Goal: Task Accomplishment & Management: Use online tool/utility

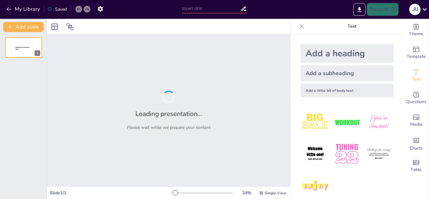
type input "las redes sociales y su impacto social"
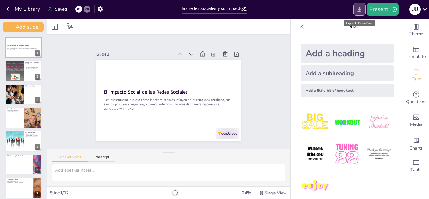
click at [362, 9] on icon "Export to PowerPoint" at bounding box center [360, 9] width 4 height 5
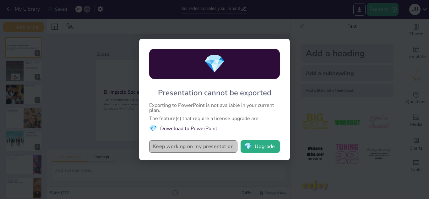
click at [207, 148] on button "Keep working on my presentation" at bounding box center [193, 146] width 88 height 13
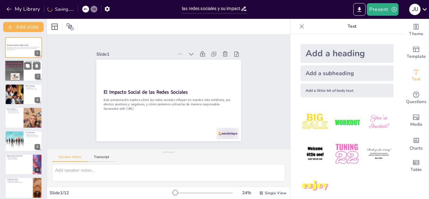
click at [26, 70] on div at bounding box center [24, 70] width 38 height 21
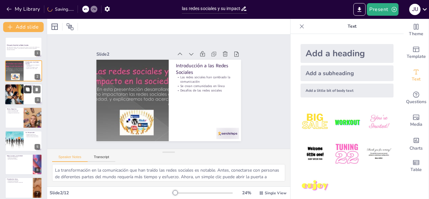
click at [29, 88] on icon at bounding box center [27, 89] width 4 height 4
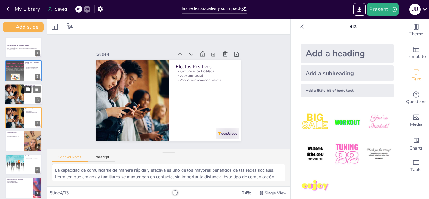
scroll to position [2, 0]
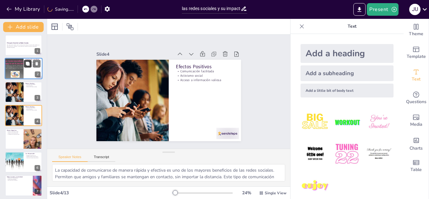
click at [26, 65] on icon at bounding box center [27, 64] width 4 height 4
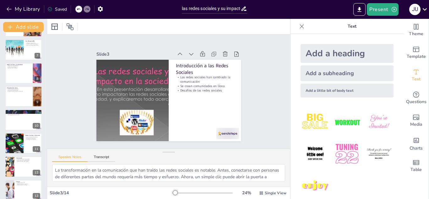
scroll to position [168, 0]
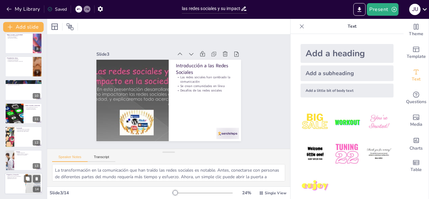
click at [17, 174] on p "Preguntas y Discusión" at bounding box center [15, 175] width 17 height 2
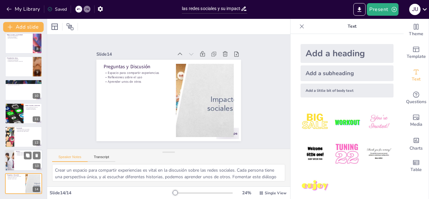
click at [9, 151] on div at bounding box center [10, 160] width 36 height 21
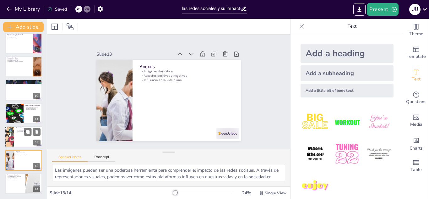
click at [15, 143] on div at bounding box center [24, 136] width 38 height 21
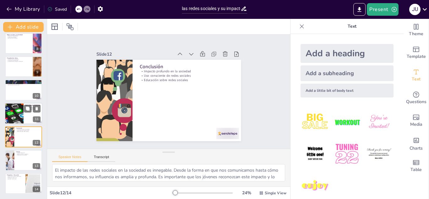
click at [17, 123] on div at bounding box center [14, 113] width 32 height 21
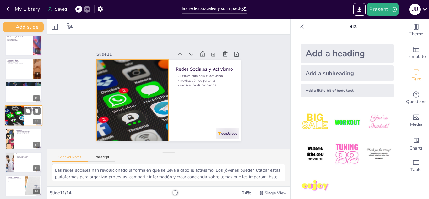
click at [11, 109] on div at bounding box center [14, 115] width 32 height 21
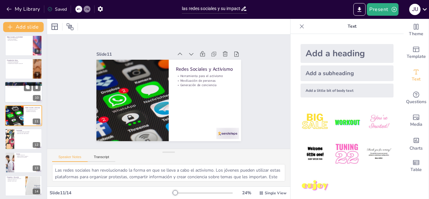
click at [11, 98] on div at bounding box center [24, 92] width 38 height 21
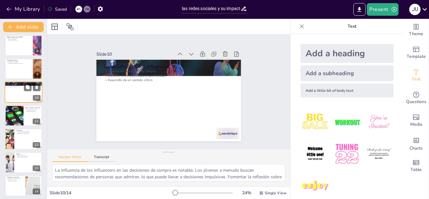
scroll to position [142, 0]
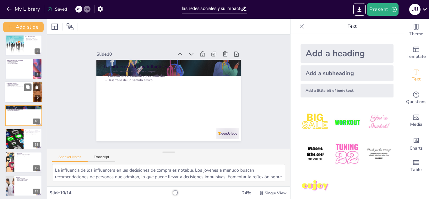
click at [17, 82] on div "Privacidad en Línea Importancia de la privacidad Configuración de privacidad Co…" at bounding box center [24, 91] width 38 height 21
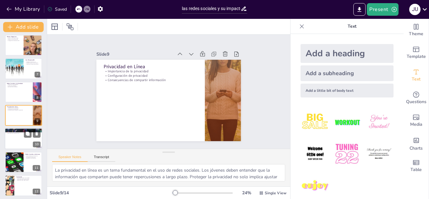
click at [19, 136] on div at bounding box center [24, 138] width 38 height 21
type textarea "La influencia de los influencers en las decisiones de compra es notable. Los jó…"
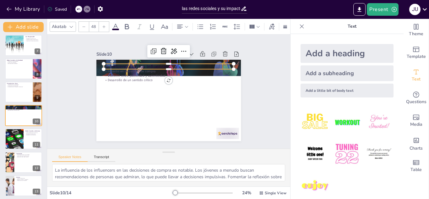
click at [107, 64] on p "La Influencia de los Influencers" at bounding box center [169, 66] width 130 height 7
type input "32"
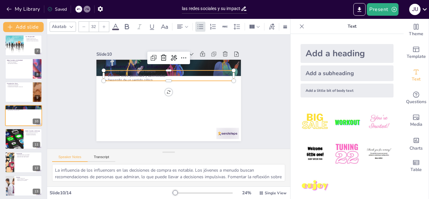
click at [210, 79] on div "La Influencia de los Influencers Impacto en decisiones de compra Discernir entr…" at bounding box center [167, 100] width 158 height 110
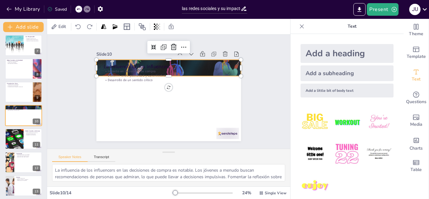
click at [234, 66] on div at bounding box center [168, 68] width 145 height 76
click at [233, 67] on div at bounding box center [168, 68] width 145 height 76
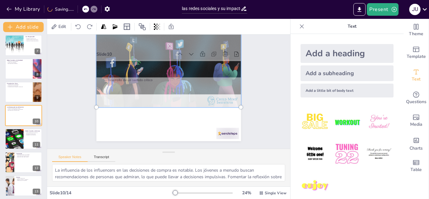
click at [233, 67] on div at bounding box center [169, 69] width 152 height 83
drag, startPoint x: 236, startPoint y: 102, endPoint x: 231, endPoint y: 65, distance: 37.1
click at [231, 65] on div at bounding box center [168, 69] width 145 height 76
click at [231, 65] on div at bounding box center [169, 69] width 152 height 83
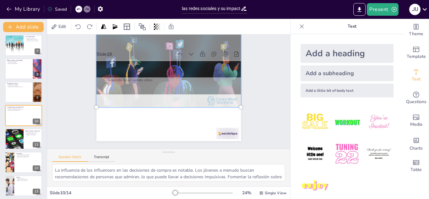
click at [231, 65] on div at bounding box center [171, 69] width 160 height 99
click at [231, 65] on div at bounding box center [169, 69] width 152 height 83
drag, startPoint x: 236, startPoint y: 103, endPoint x: 235, endPoint y: 85, distance: 17.9
click at [235, 85] on div at bounding box center [168, 69] width 145 height 76
click at [220, 55] on div at bounding box center [169, 69] width 152 height 83
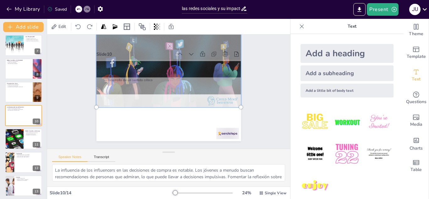
click at [220, 55] on div at bounding box center [171, 69] width 160 height 99
click at [220, 55] on div at bounding box center [169, 69] width 152 height 83
click at [220, 55] on div at bounding box center [171, 69] width 160 height 99
click at [220, 55] on div at bounding box center [169, 69] width 152 height 83
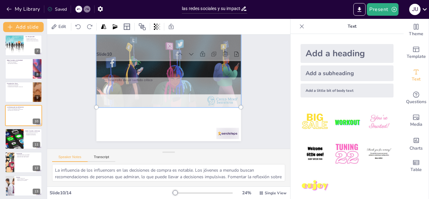
drag, startPoint x: 220, startPoint y: 55, endPoint x: 176, endPoint y: 102, distance: 64.3
click at [176, 102] on div at bounding box center [169, 69] width 152 height 83
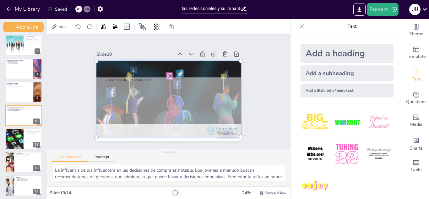
drag, startPoint x: 176, startPoint y: 102, endPoint x: 212, endPoint y: 79, distance: 43.2
click at [212, 80] on div at bounding box center [169, 98] width 152 height 83
drag, startPoint x: 213, startPoint y: 78, endPoint x: 219, endPoint y: 122, distance: 44.4
click at [219, 122] on div at bounding box center [168, 99] width 160 height 99
click at [220, 57] on div at bounding box center [169, 98] width 152 height 83
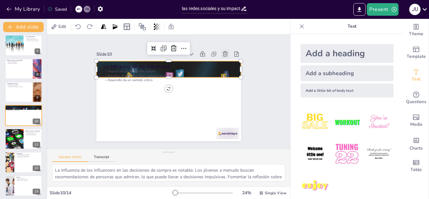
click at [222, 52] on icon at bounding box center [225, 54] width 6 height 6
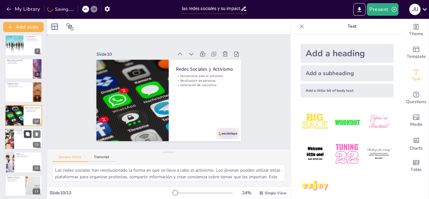
drag, startPoint x: 74, startPoint y: 115, endPoint x: 31, endPoint y: 134, distance: 47.0
click at [31, 134] on div "Document fonts Akatab Recently used Mulish Popular fonts Lato Montserrat Open S…" at bounding box center [214, 109] width 429 height 180
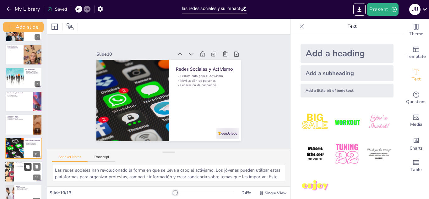
scroll to position [109, 0]
click at [77, 10] on icon at bounding box center [79, 9] width 4 height 4
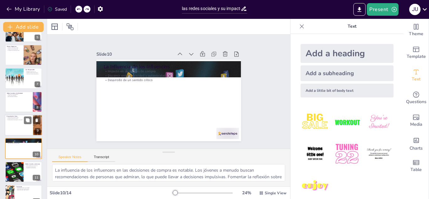
click at [25, 127] on div at bounding box center [24, 124] width 38 height 21
type textarea "La privacidad en línea es un tema fundamental en el uso de redes sociales. Los …"
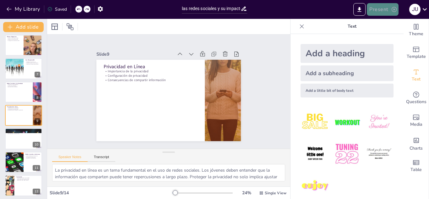
click at [387, 8] on button "Present" at bounding box center [382, 9] width 31 height 13
